Goal: Task Accomplishment & Management: Use online tool/utility

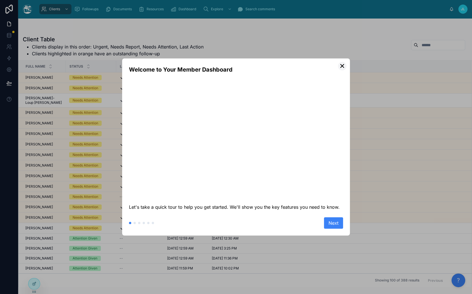
click at [341, 68] on button "✕" at bounding box center [342, 66] width 9 height 9
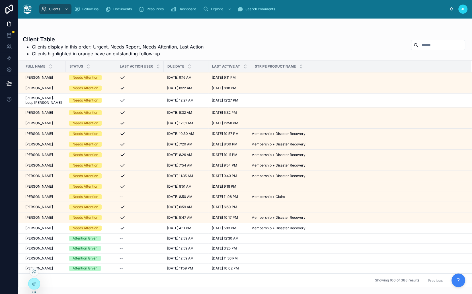
click at [34, 268] on div at bounding box center [34, 270] width 9 height 9
click at [34, 269] on icon at bounding box center [34, 271] width 5 height 5
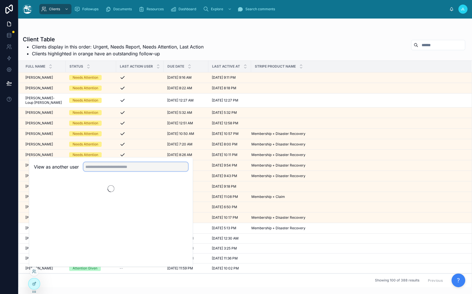
click at [121, 169] on input "text" at bounding box center [135, 166] width 105 height 9
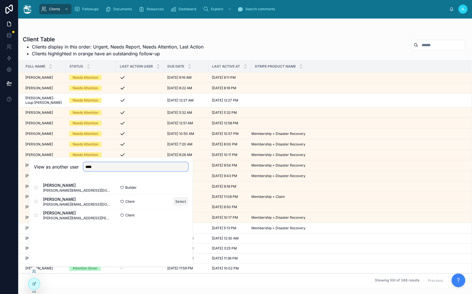
type input "****"
click at [177, 201] on button "Select" at bounding box center [180, 201] width 15 height 8
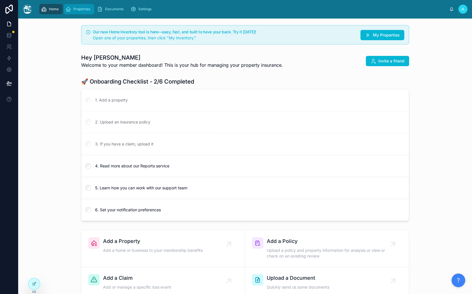
scroll to position [357, 0]
click at [81, 12] on div "Properties" at bounding box center [78, 9] width 27 height 9
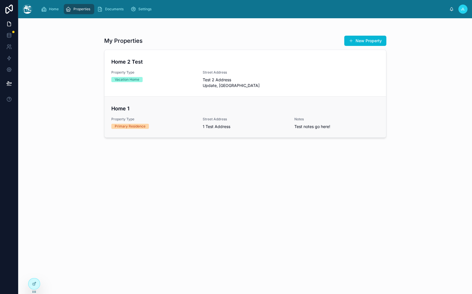
click at [150, 104] on h4 "Home 1" at bounding box center [245, 108] width 268 height 8
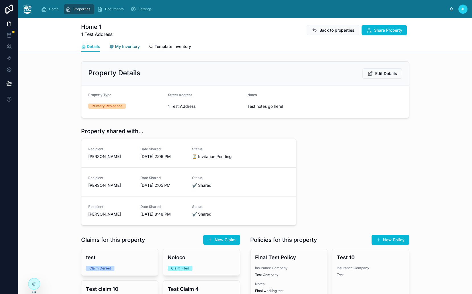
click at [126, 48] on span "My Inventory" at bounding box center [127, 47] width 25 height 6
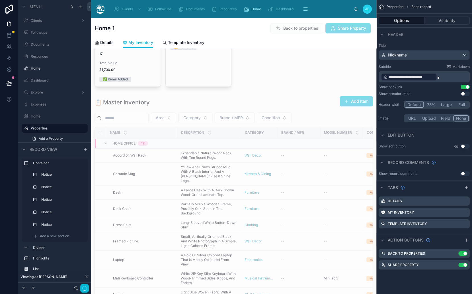
scroll to position [299, 0]
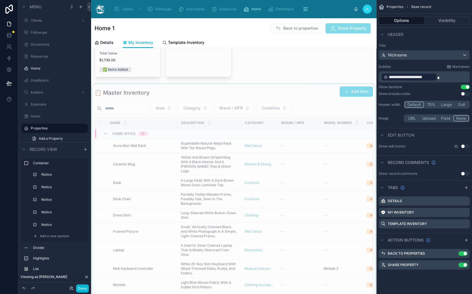
click at [189, 89] on div at bounding box center [233, 212] width 285 height 256
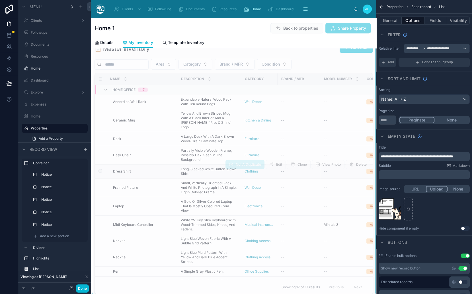
scroll to position [287, 0]
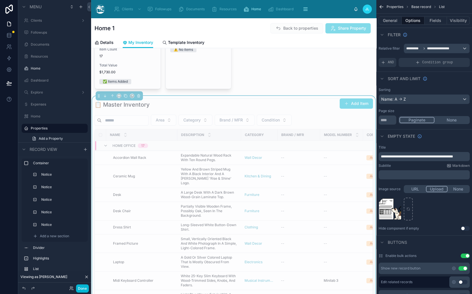
click at [293, 101] on div "📋 Master Inventory Add Item" at bounding box center [234, 104] width 278 height 13
click at [453, 17] on button "Visibility" at bounding box center [458, 21] width 23 height 8
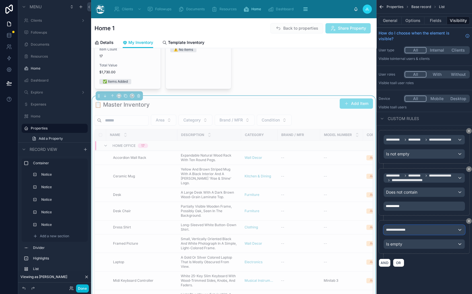
click at [401, 231] on div "**********" at bounding box center [424, 229] width 81 height 9
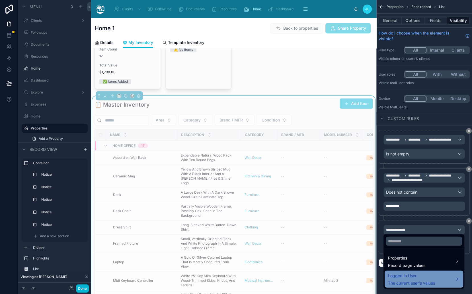
click at [402, 276] on span "Logged in User" at bounding box center [411, 275] width 47 height 7
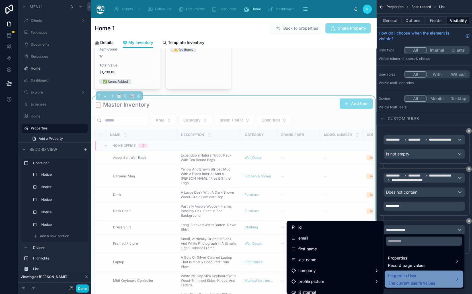
click at [402, 276] on span "Logged in User" at bounding box center [411, 275] width 47 height 7
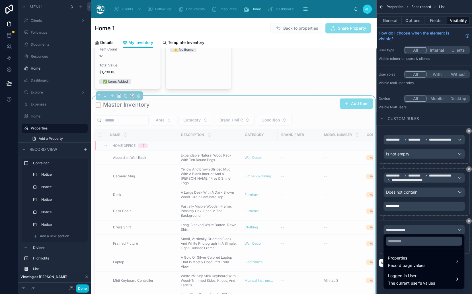
click at [399, 226] on div "scrollable content" at bounding box center [236, 147] width 472 height 294
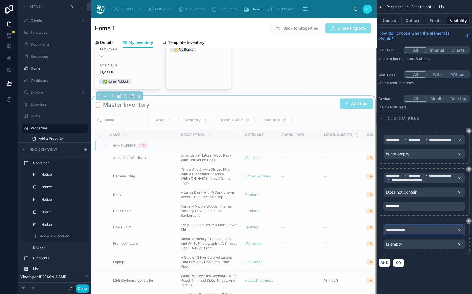
click at [399, 227] on span "**********" at bounding box center [398, 229] width 25 height 5
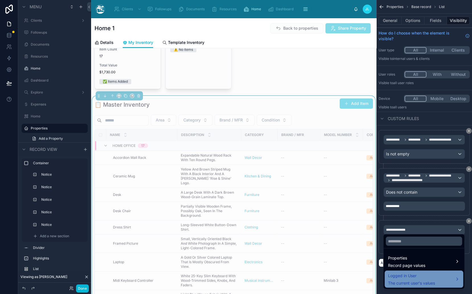
click at [395, 272] on span "Logged in User" at bounding box center [411, 275] width 47 height 7
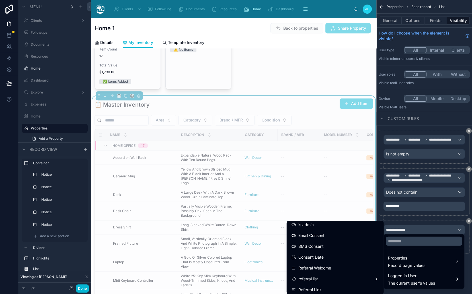
scroll to position [215, 0]
click at [441, 225] on div "scrollable content" at bounding box center [236, 147] width 472 height 294
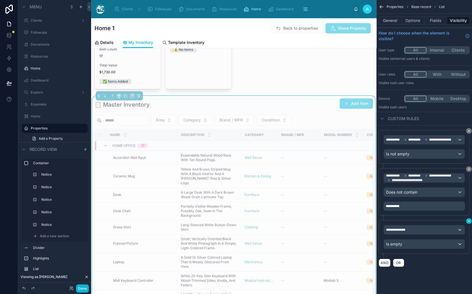
click at [467, 220] on icon "scrollable content" at bounding box center [468, 220] width 3 height 3
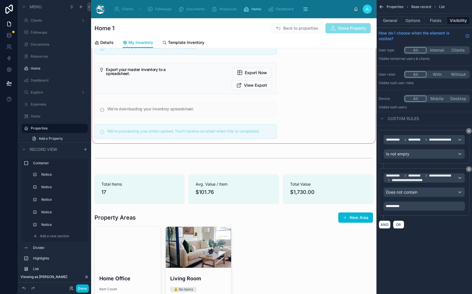
scroll to position [161, 0]
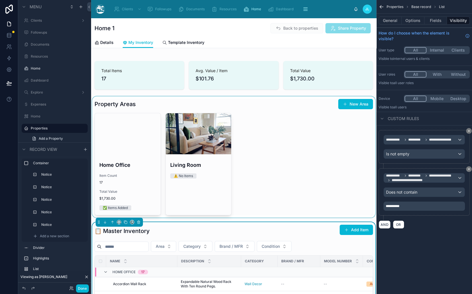
click at [166, 152] on div at bounding box center [233, 156] width 285 height 121
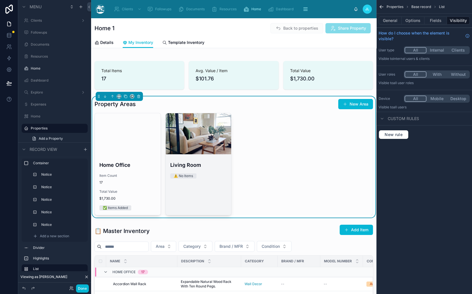
click at [197, 140] on div at bounding box center [199, 133] width 66 height 41
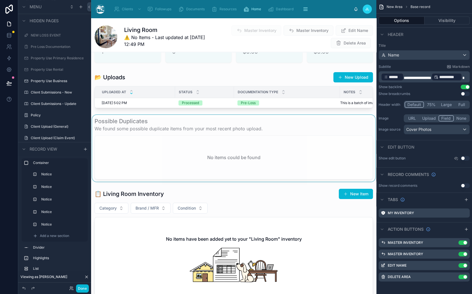
scroll to position [240, 0]
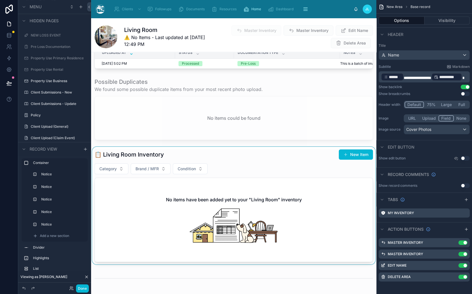
click at [201, 162] on div at bounding box center [233, 205] width 285 height 117
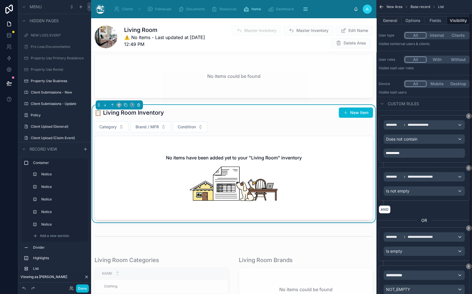
scroll to position [42, 0]
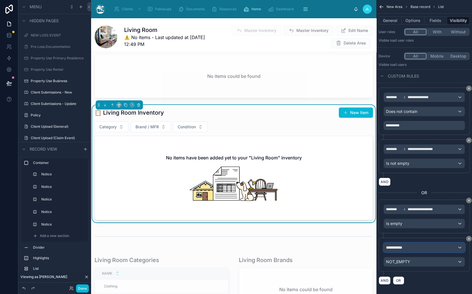
click at [432, 246] on div "**********" at bounding box center [424, 247] width 81 height 9
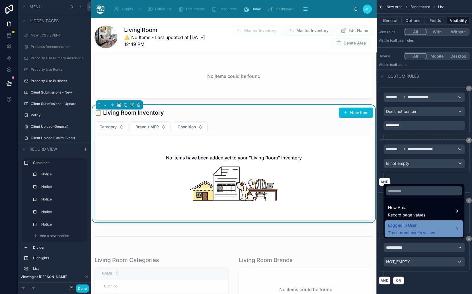
click at [427, 229] on span "The current user's values" at bounding box center [411, 232] width 47 height 6
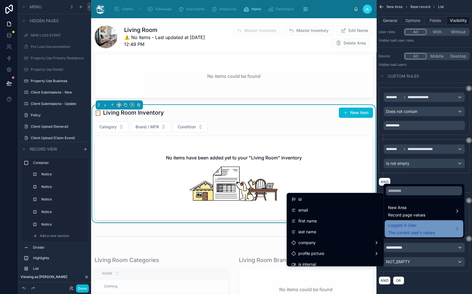
click at [427, 229] on span "The current user's values" at bounding box center [411, 232] width 47 height 6
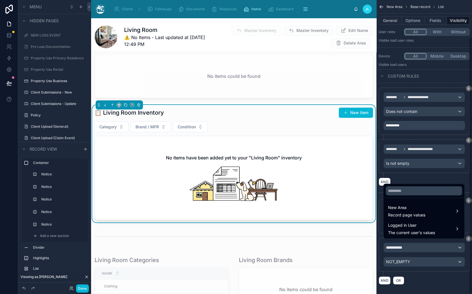
click at [420, 245] on div "scrollable content" at bounding box center [236, 147] width 472 height 294
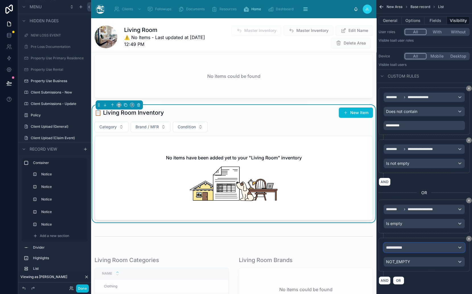
click at [426, 246] on div "**********" at bounding box center [424, 247] width 81 height 9
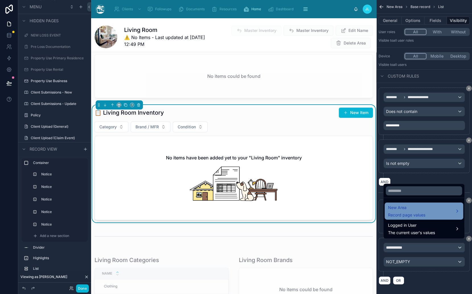
click at [416, 215] on span "Record page values" at bounding box center [406, 215] width 37 height 6
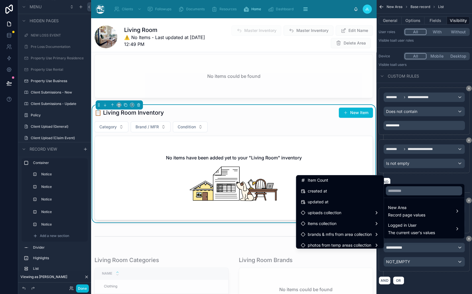
scroll to position [188, 0]
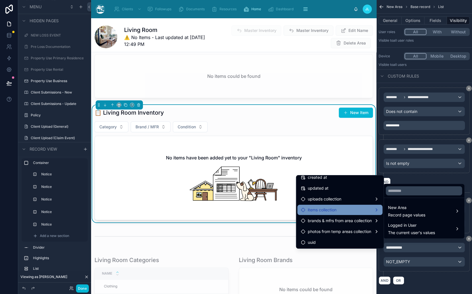
click at [334, 208] on span "items collection" at bounding box center [322, 209] width 29 height 7
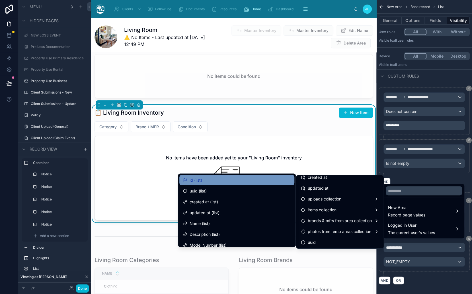
click at [209, 182] on div "id (list)" at bounding box center [237, 179] width 108 height 7
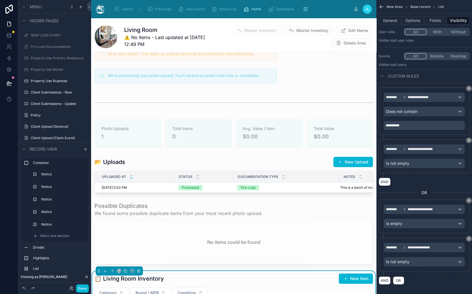
scroll to position [96, 0]
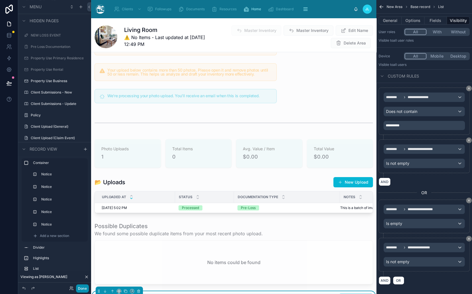
click at [83, 288] on button "Done" at bounding box center [82, 288] width 13 height 8
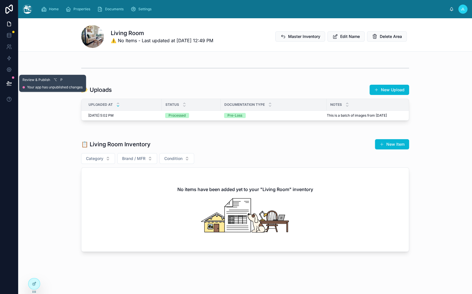
click at [9, 79] on button at bounding box center [9, 83] width 13 height 16
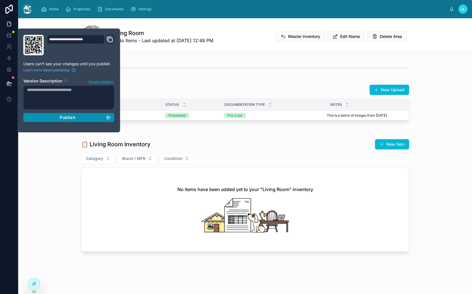
click at [89, 118] on div "Publish" at bounding box center [69, 117] width 84 height 5
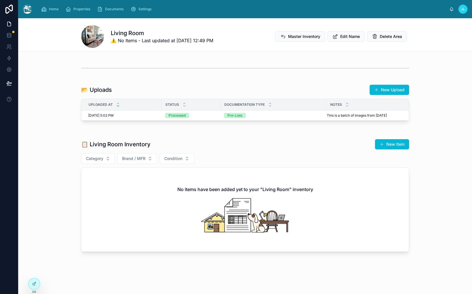
click at [219, 142] on div "📋 Living Room Inventory New Item" at bounding box center [245, 144] width 328 height 11
click at [303, 39] on span "Master Inventory" at bounding box center [304, 37] width 32 height 6
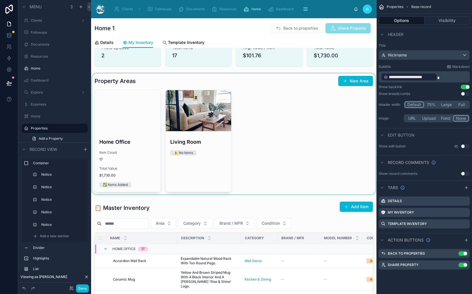
scroll to position [249, 0]
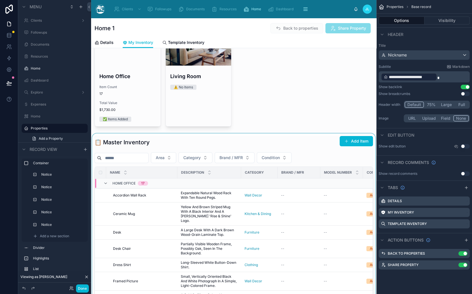
click at [282, 145] on div at bounding box center [233, 261] width 285 height 256
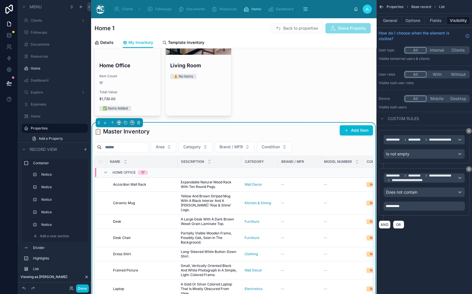
scroll to position [255, 0]
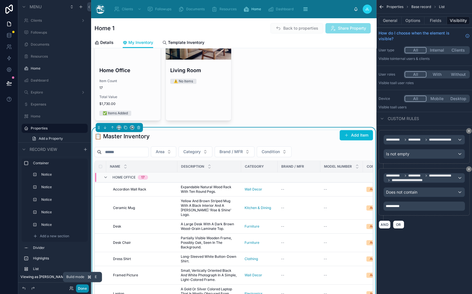
click at [84, 286] on button "Done" at bounding box center [82, 288] width 13 height 8
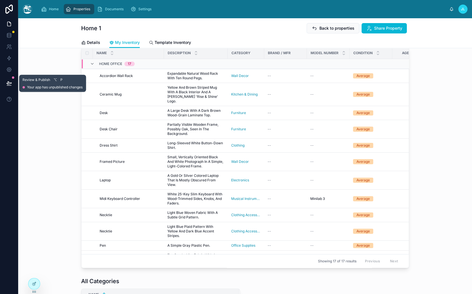
drag, startPoint x: 13, startPoint y: 85, endPoint x: 49, endPoint y: 98, distance: 37.4
click at [13, 85] on button at bounding box center [9, 83] width 13 height 16
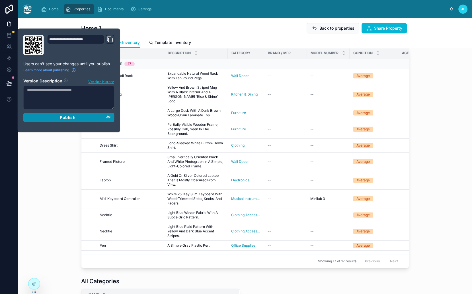
click at [65, 119] on button "Publish" at bounding box center [68, 117] width 91 height 9
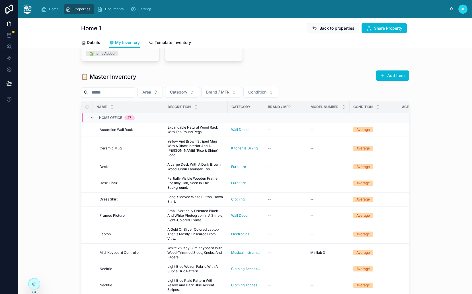
scroll to position [140, 0]
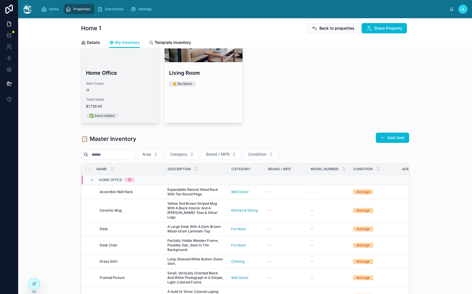
click at [138, 98] on span "Total Value" at bounding box center [120, 99] width 69 height 5
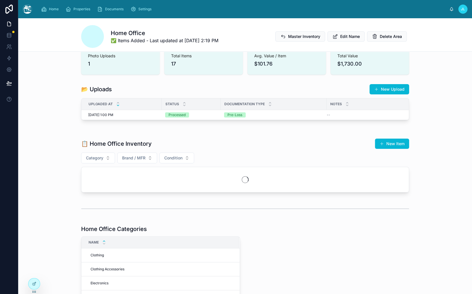
scroll to position [65, 0]
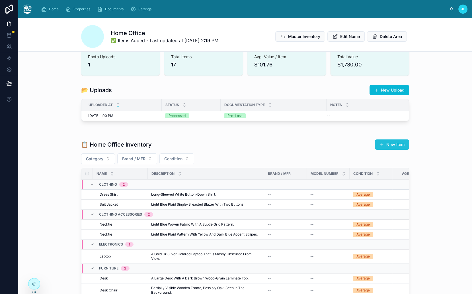
click at [386, 145] on button "New Item" at bounding box center [392, 144] width 34 height 10
